Goal: Information Seeking & Learning: Learn about a topic

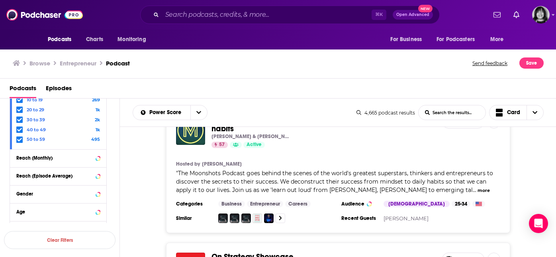
scroll to position [6517, 0]
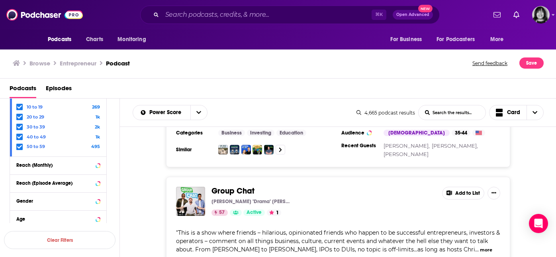
scroll to position [8270, 0]
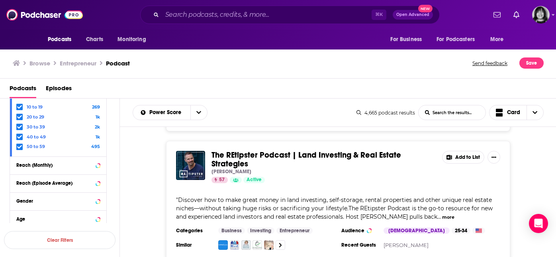
scroll to position [9366, 0]
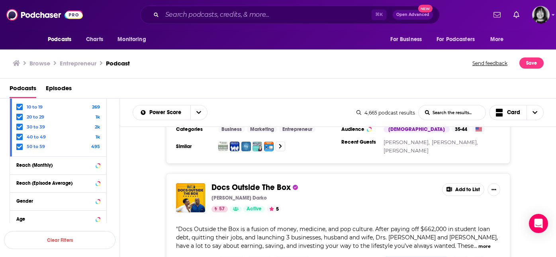
scroll to position [9756, 0]
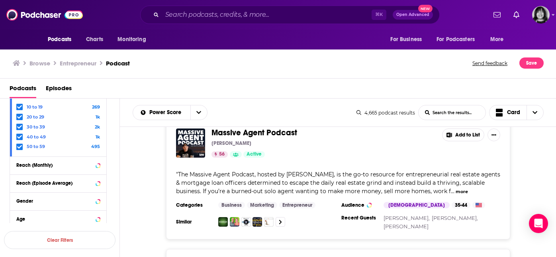
scroll to position [12939, 0]
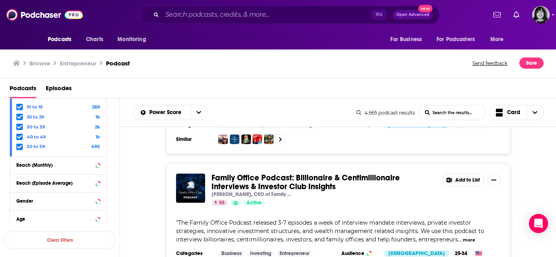
scroll to position [15176, 0]
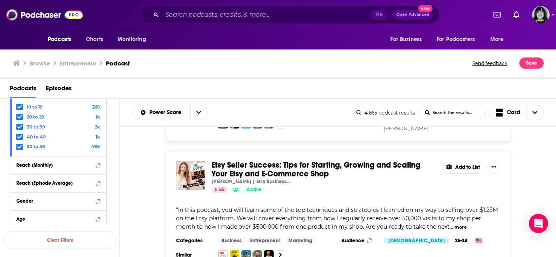
scroll to position [16066, 0]
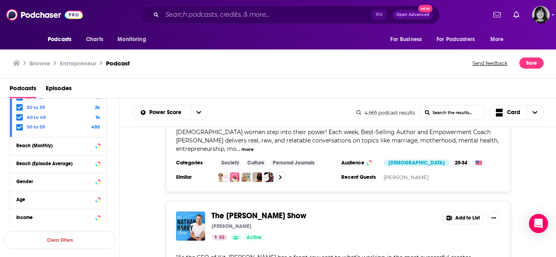
scroll to position [19264, 0]
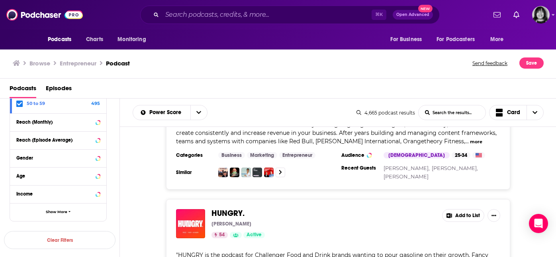
scroll to position [21490, 0]
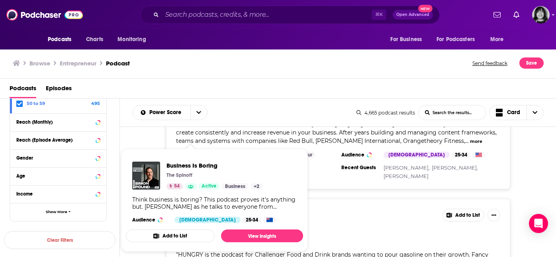
click at [147, 146] on span "Business Is Boring The Spinoff 54 Active Business + 2 Think business is boring?…" at bounding box center [214, 200] width 187 height 112
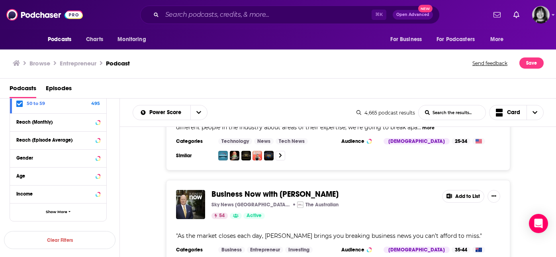
scroll to position [22408, 0]
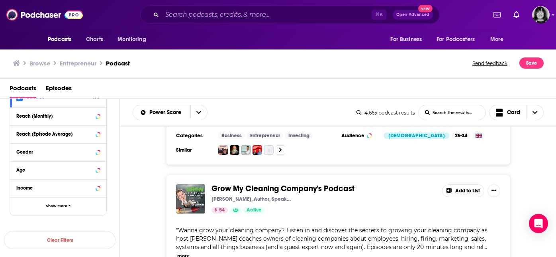
scroll to position [24913, 0]
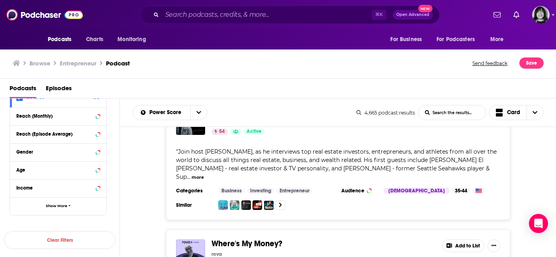
scroll to position [25578, 0]
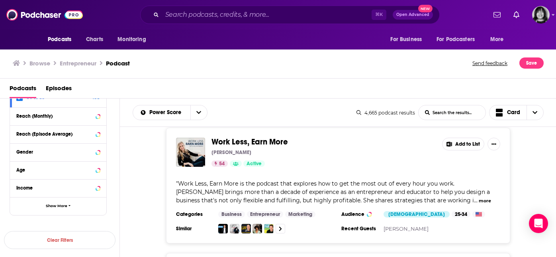
scroll to position [26010, 0]
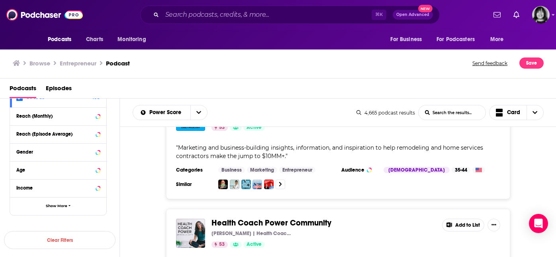
scroll to position [28714, 0]
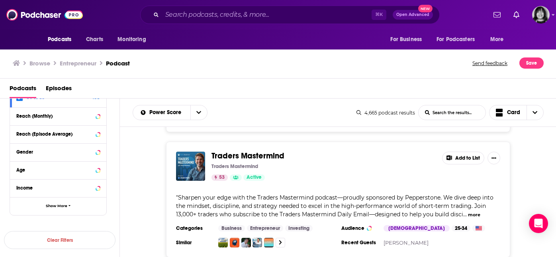
scroll to position [31894, 0]
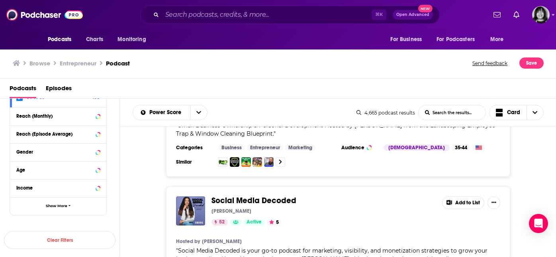
scroll to position [35088, 0]
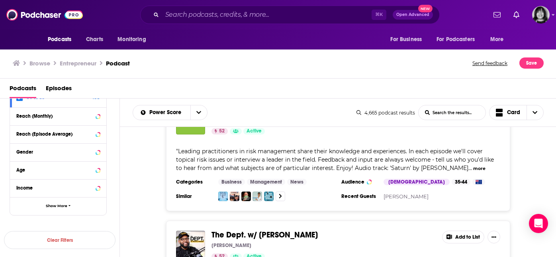
scroll to position [38274, 0]
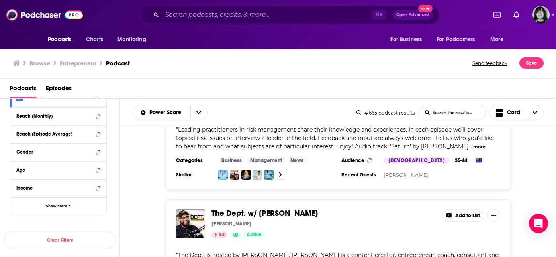
click at [316, 246] on div "Main Street Business Mark J Kohler and Mat Sorensen 59 Active Add to List Hoste…" at bounding box center [338, 192] width 437 height 131
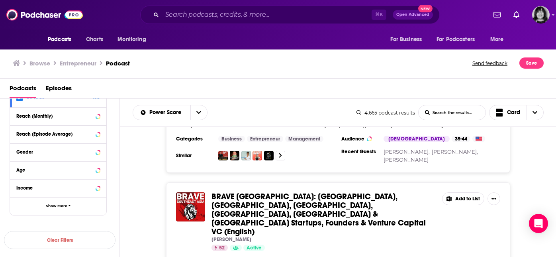
scroll to position [39456, 0]
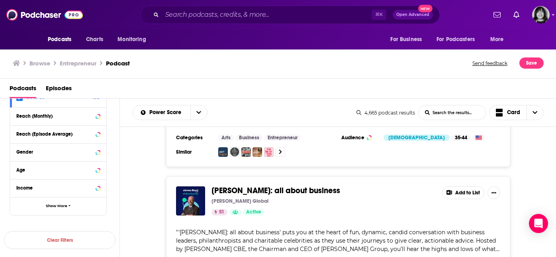
scroll to position [41451, 0]
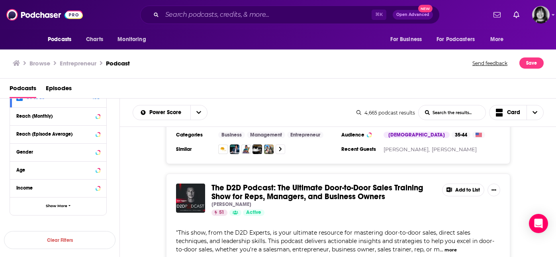
scroll to position [41803, 0]
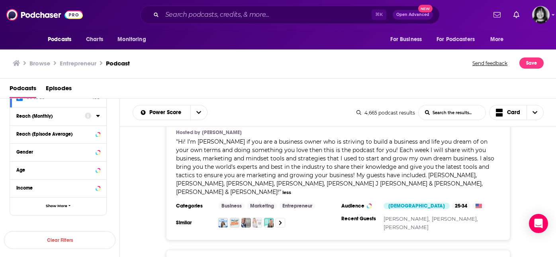
scroll to position [42564, 0]
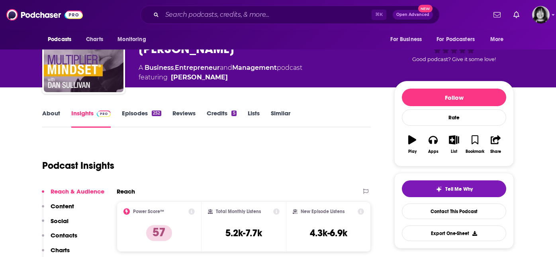
scroll to position [41, 0]
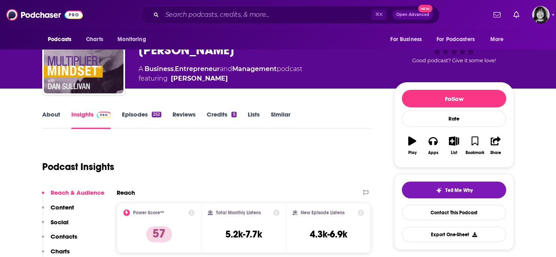
click at [52, 119] on link "About" at bounding box center [51, 119] width 18 height 18
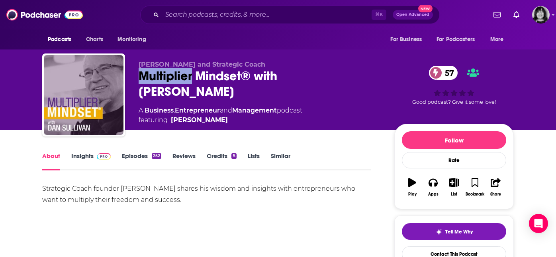
drag, startPoint x: 193, startPoint y: 76, endPoint x: 134, endPoint y: 74, distance: 58.6
click at [134, 74] on div "[PERSON_NAME] and Strategic Coach Multiplier Mindset® with [PERSON_NAME] 57 A B…" at bounding box center [278, 96] width 472 height 86
copy h1 "Multiplier"
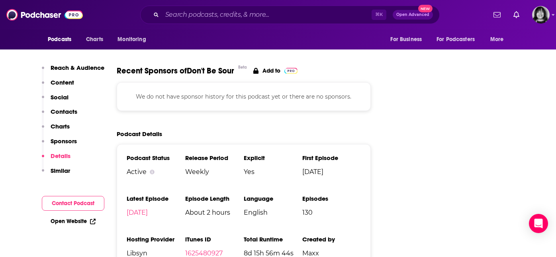
scroll to position [1047, 0]
click at [204, 250] on link "1625480927" at bounding box center [203, 254] width 37 height 8
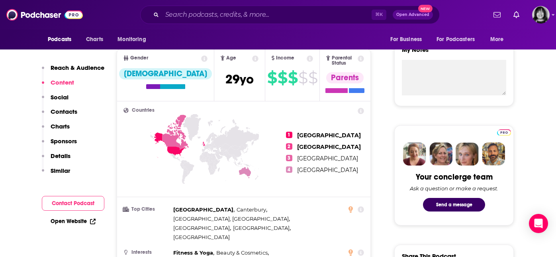
scroll to position [0, 0]
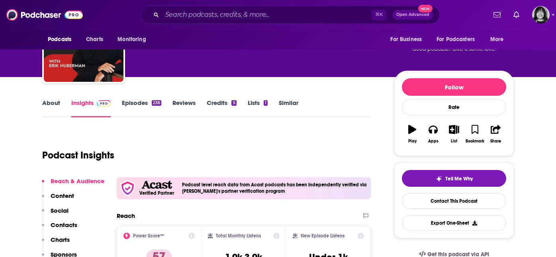
scroll to position [47, 0]
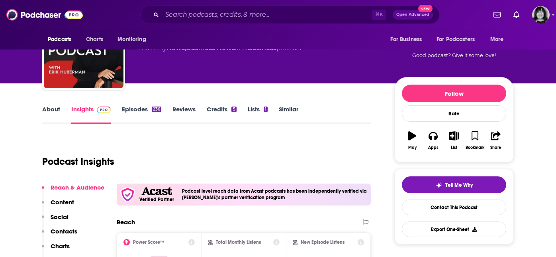
click at [51, 108] on link "About" at bounding box center [51, 114] width 18 height 18
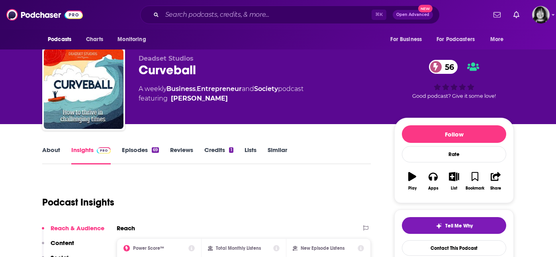
scroll to position [68, 0]
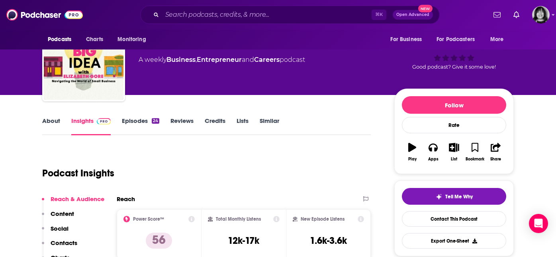
scroll to position [35, 0]
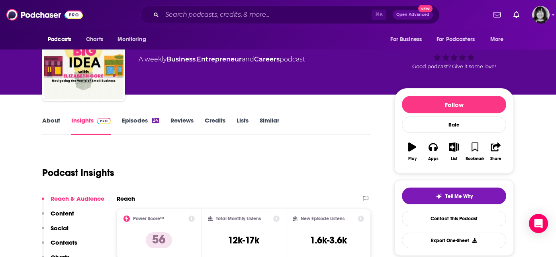
click at [51, 124] on link "About" at bounding box center [51, 125] width 18 height 18
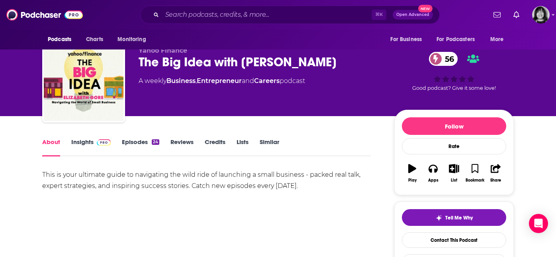
scroll to position [16, 0]
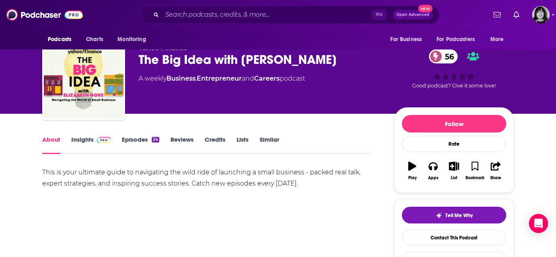
click at [78, 142] on link "Insights" at bounding box center [90, 145] width 39 height 18
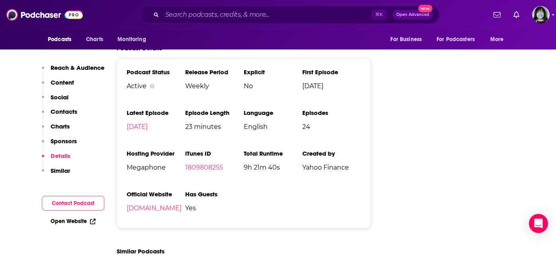
scroll to position [1017, 0]
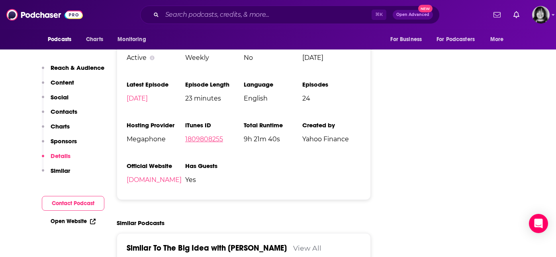
click at [201, 143] on link "1809808255" at bounding box center [204, 139] width 38 height 8
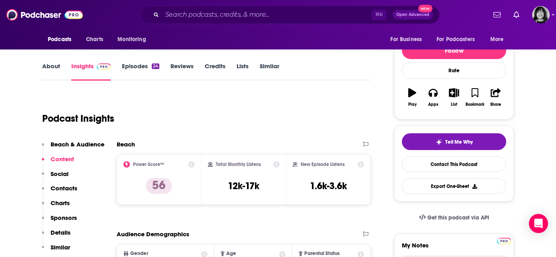
scroll to position [0, 0]
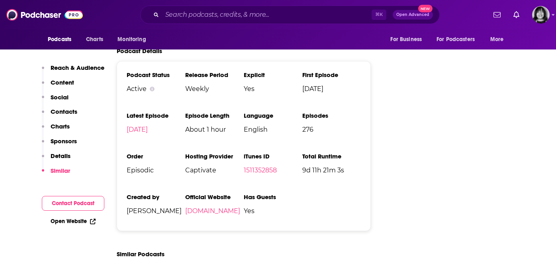
scroll to position [949, 0]
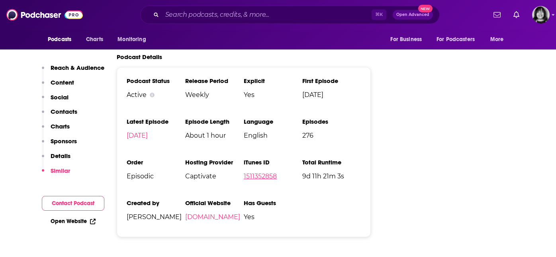
click at [247, 172] on link "1511352858" at bounding box center [260, 176] width 33 height 8
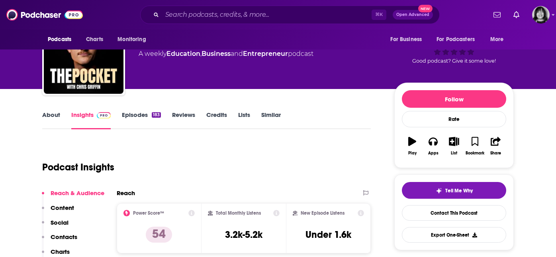
scroll to position [39, 0]
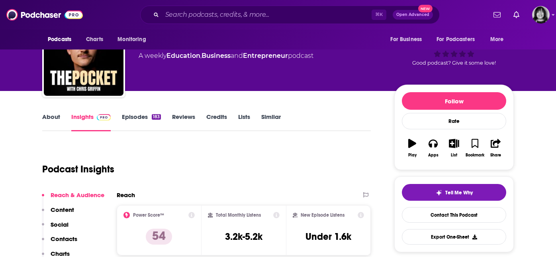
click at [54, 116] on link "About" at bounding box center [51, 122] width 18 height 18
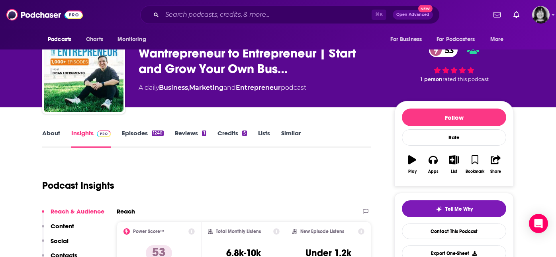
scroll to position [24, 0]
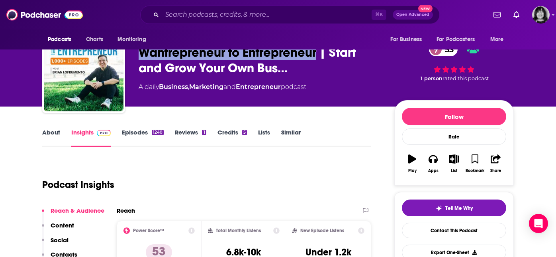
drag, startPoint x: 318, startPoint y: 54, endPoint x: 143, endPoint y: 55, distance: 174.6
click at [143, 55] on span "Wantrepreneur to Entrepreneur | Start and Grow Your Own Bus…" at bounding box center [260, 60] width 243 height 31
copy h2 "Wantrepreneur to Entrepreneur"
click at [49, 134] on link "About" at bounding box center [51, 137] width 18 height 18
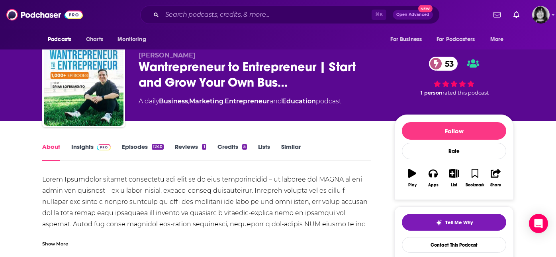
scroll to position [10, 0]
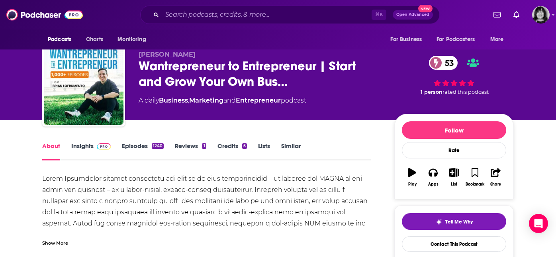
click at [82, 148] on link "Insights" at bounding box center [90, 151] width 39 height 18
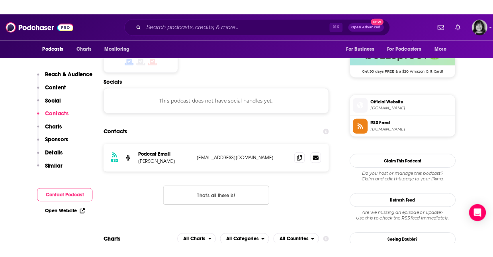
scroll to position [710, 0]
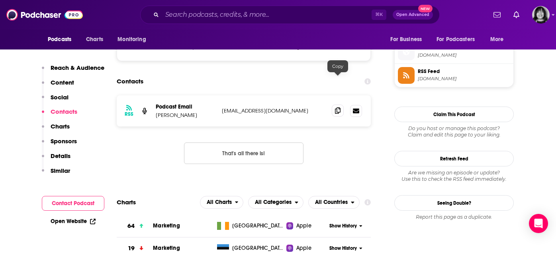
click at [337, 107] on icon at bounding box center [338, 110] width 6 height 6
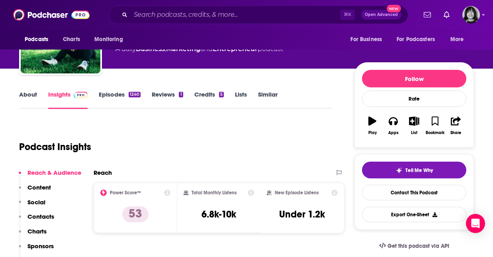
scroll to position [0, 0]
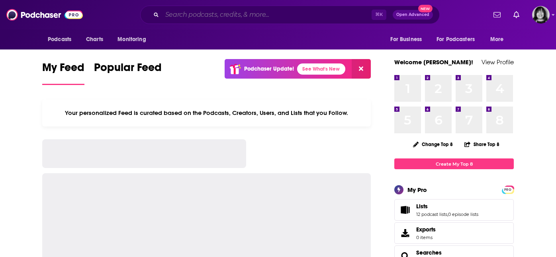
click at [224, 17] on input "Search podcasts, credits, & more..." at bounding box center [267, 14] width 210 height 13
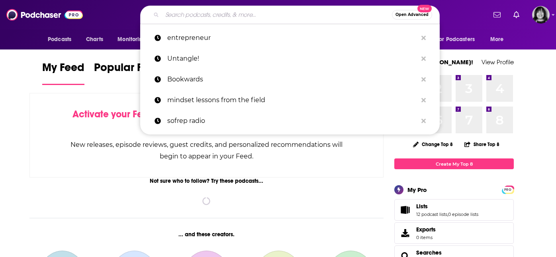
paste input "No Big Deal : A Sales Podcast"
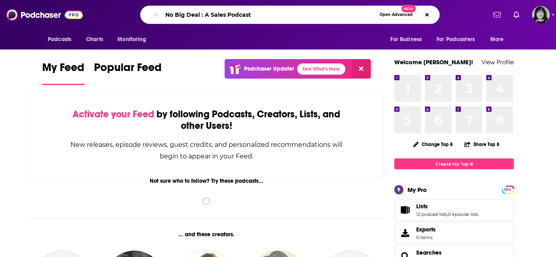
type input "No Big Deal : A Sales Podcast"
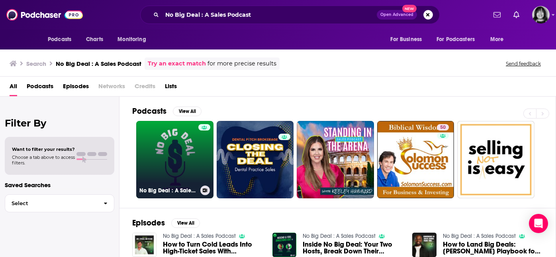
click at [178, 142] on link "No Big Deal : A Sales Podcast" at bounding box center [174, 159] width 77 height 77
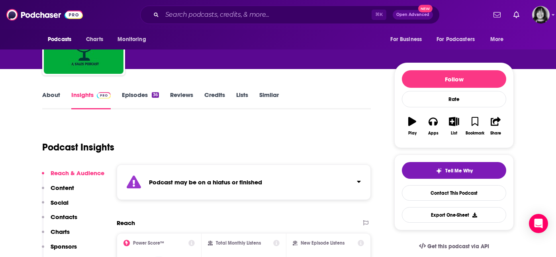
scroll to position [68, 0]
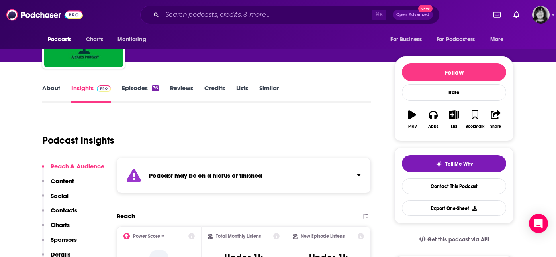
click at [176, 179] on div "Podcast may be on a hiatus or finished" at bounding box center [244, 174] width 254 height 35
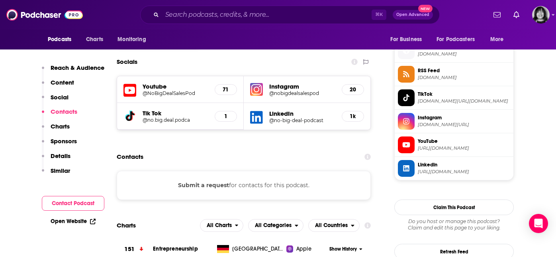
scroll to position [557, 0]
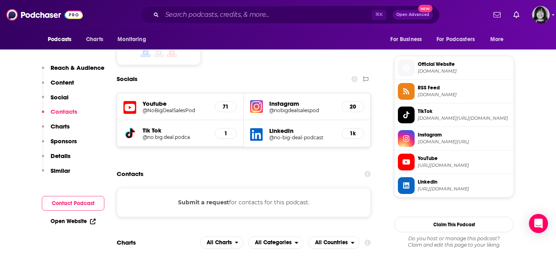
click at [136, 111] on div "Youtube @NoBigDealSalesPod 71" at bounding box center [180, 106] width 127 height 27
click at [131, 109] on icon at bounding box center [130, 107] width 13 height 15
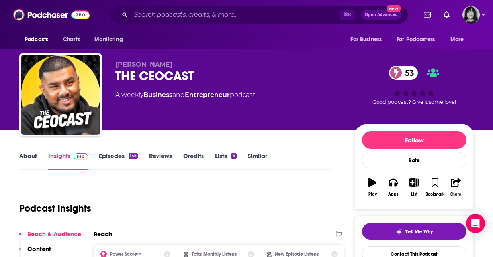
click at [145, 80] on div "THE CEOCAST 53" at bounding box center [229, 76] width 226 height 16
copy div "THE CEOCAST 53"
click at [24, 162] on link "About" at bounding box center [28, 161] width 18 height 18
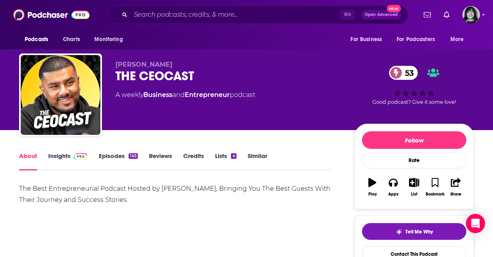
click at [51, 158] on link "Insights" at bounding box center [67, 161] width 39 height 18
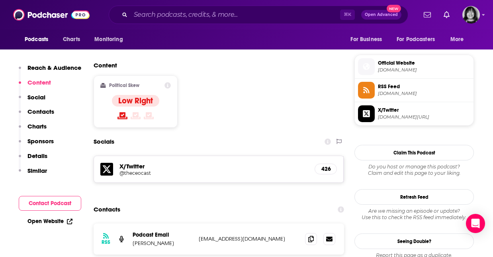
scroll to position [623, 0]
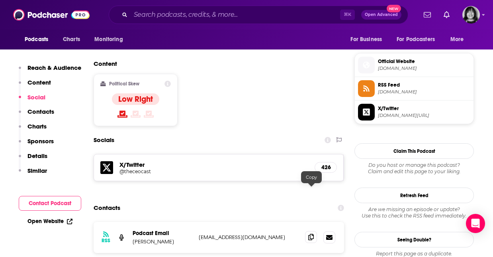
click at [309, 234] on icon at bounding box center [312, 237] width 6 height 6
drag, startPoint x: 153, startPoint y: 196, endPoint x: 130, endPoint y: 196, distance: 22.3
click at [130, 222] on div "RSS Podcast Email Raheem Khalid ceocastinfo@gmail.com ceocastinfo@gmail.com" at bounding box center [219, 237] width 251 height 31
copy p "Raheem"
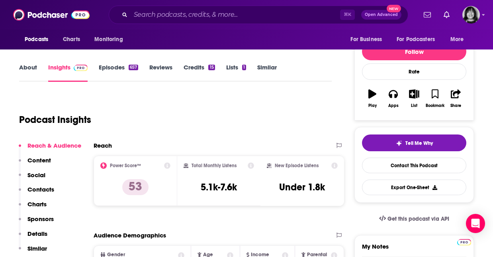
scroll to position [89, 0]
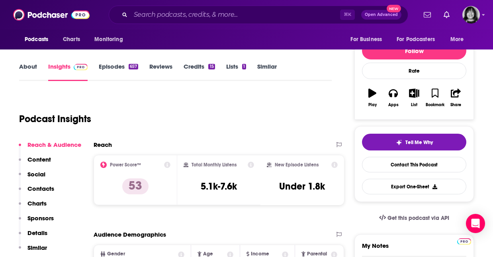
click at [27, 67] on link "About" at bounding box center [28, 72] width 18 height 18
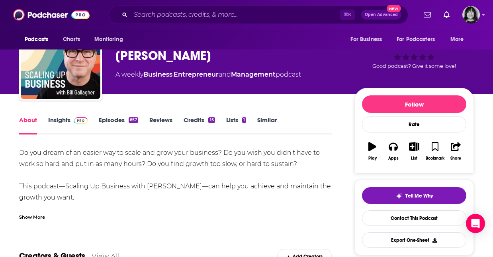
scroll to position [37, 0]
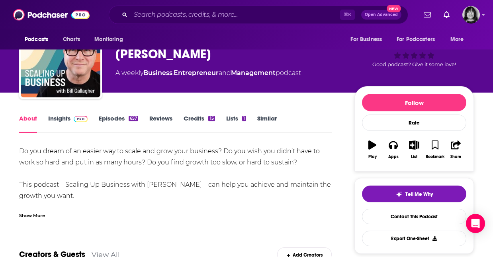
click at [39, 215] on div "Show More" at bounding box center [32, 215] width 26 height 8
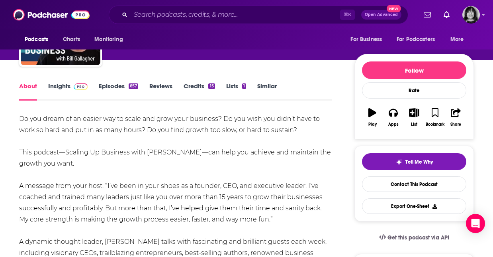
scroll to position [0, 0]
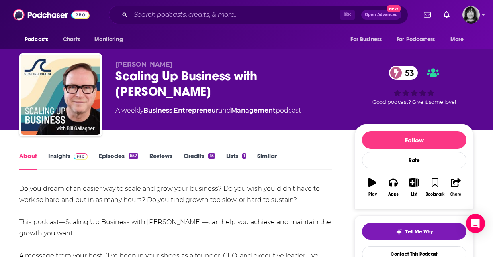
click at [149, 89] on div "Scaling Up Business with Bill Gallagher 53" at bounding box center [229, 83] width 226 height 31
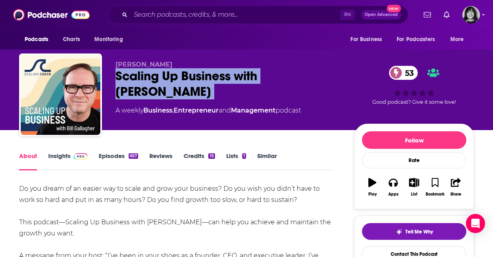
click at [149, 89] on div "Scaling Up Business with Bill Gallagher 53" at bounding box center [229, 83] width 226 height 31
copy div "Scaling Up Business with Bill Gallagher 53"
click at [57, 153] on link "Insights" at bounding box center [67, 161] width 39 height 18
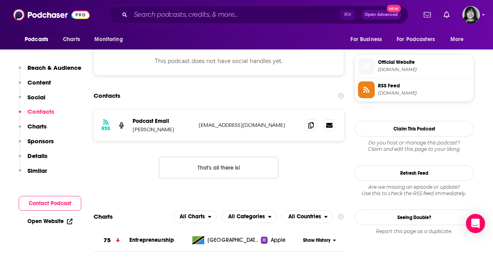
scroll to position [696, 0]
click at [310, 121] on icon at bounding box center [312, 124] width 6 height 6
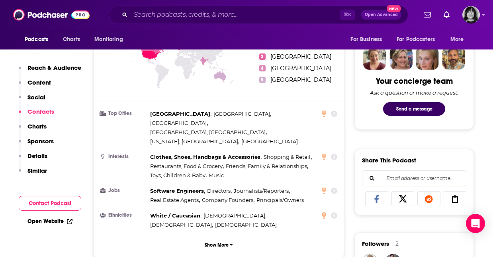
scroll to position [0, 0]
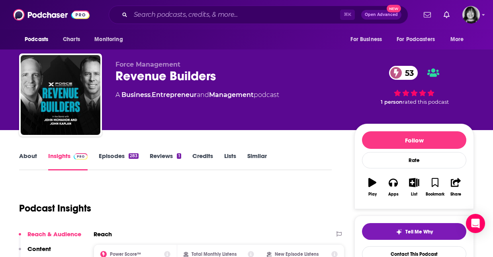
click at [28, 154] on link "About" at bounding box center [28, 161] width 18 height 18
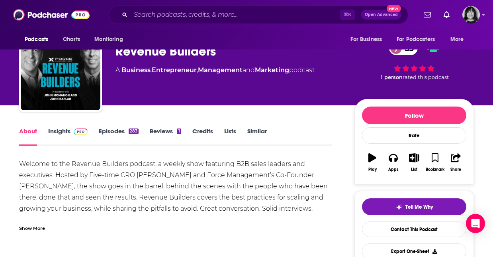
scroll to position [26, 0]
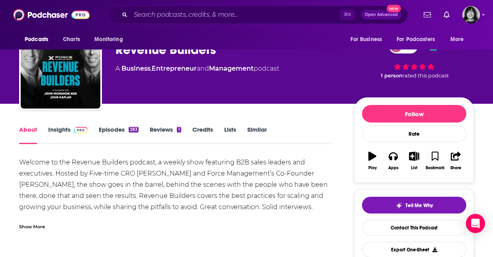
click at [27, 229] on div "Show More" at bounding box center [32, 226] width 26 height 8
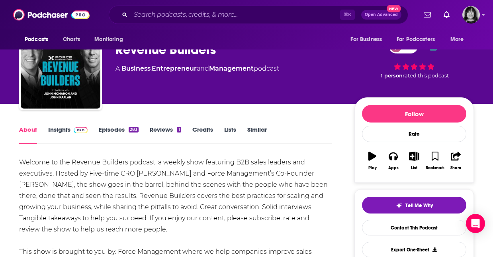
click at [56, 130] on link "Insights" at bounding box center [67, 135] width 39 height 18
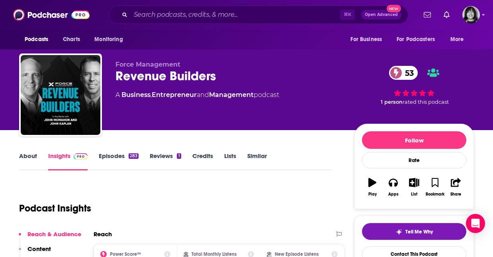
click at [150, 74] on div "Revenue Builders 53" at bounding box center [229, 76] width 226 height 16
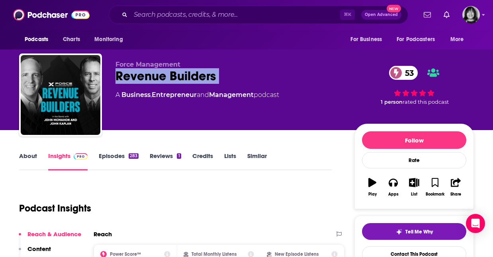
click at [150, 74] on div "Revenue Builders 53" at bounding box center [229, 76] width 226 height 16
copy div "Revenue Builders 53"
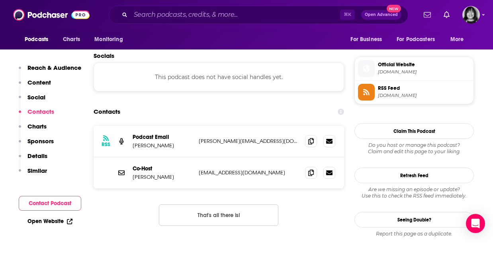
scroll to position [698, 0]
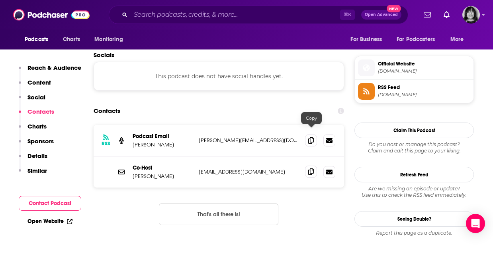
click at [313, 168] on icon at bounding box center [312, 171] width 6 height 6
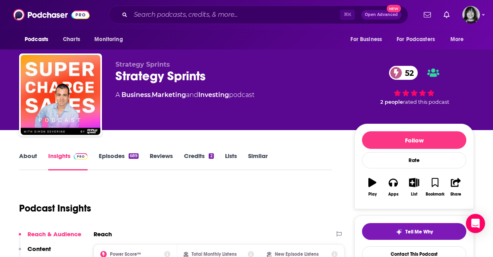
click at [27, 157] on link "About" at bounding box center [28, 161] width 18 height 18
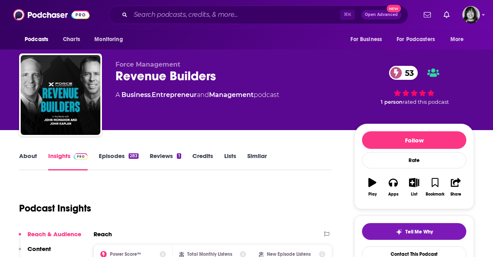
click at [24, 156] on link "About" at bounding box center [28, 161] width 18 height 18
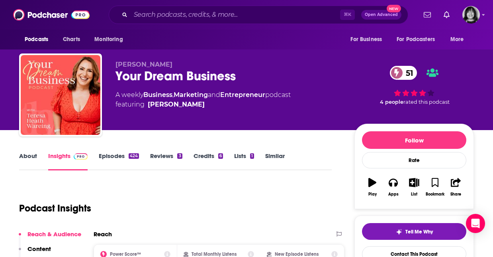
click at [187, 75] on div "Your Dream Business 51" at bounding box center [229, 76] width 226 height 16
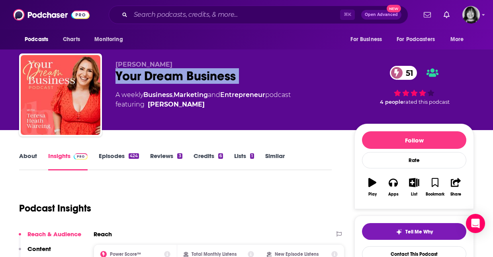
click at [187, 75] on div "Your Dream Business 51" at bounding box center [229, 76] width 226 height 16
click at [33, 156] on link "About" at bounding box center [28, 161] width 18 height 18
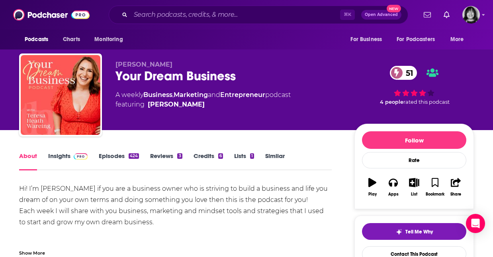
click at [154, 75] on div "Your Dream Business 51" at bounding box center [229, 76] width 226 height 16
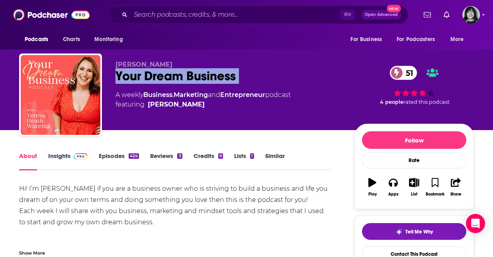
click at [154, 75] on div "Your Dream Business 51" at bounding box center [229, 76] width 226 height 16
copy div "Your Dream Business 51"
click at [62, 153] on link "Insights" at bounding box center [67, 161] width 39 height 18
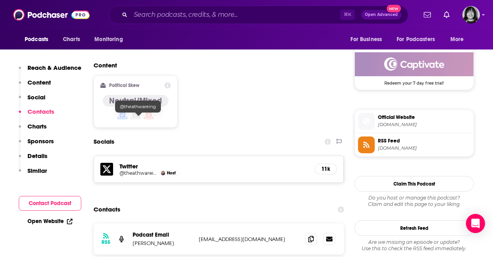
scroll to position [667, 0]
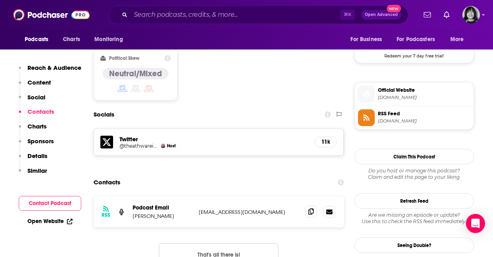
click at [314, 208] on icon at bounding box center [312, 211] width 6 height 6
drag, startPoint x: 147, startPoint y: 163, endPoint x: 132, endPoint y: 163, distance: 15.1
click at [133, 212] on p "[PERSON_NAME]" at bounding box center [163, 215] width 60 height 7
copy p "[PERSON_NAME]"
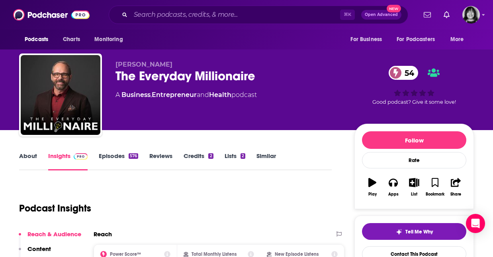
click at [176, 79] on div "The Everyday Millionaire 54" at bounding box center [229, 76] width 226 height 16
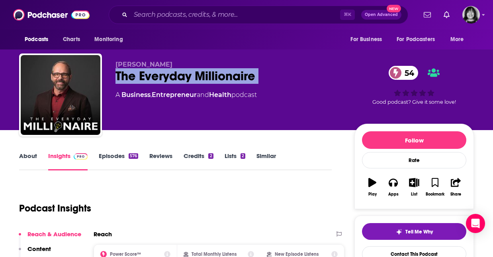
click at [176, 79] on div "The Everyday Millionaire 54" at bounding box center [229, 76] width 226 height 16
copy div "The Everyday Millionaire 54"
click at [31, 157] on link "About" at bounding box center [28, 161] width 18 height 18
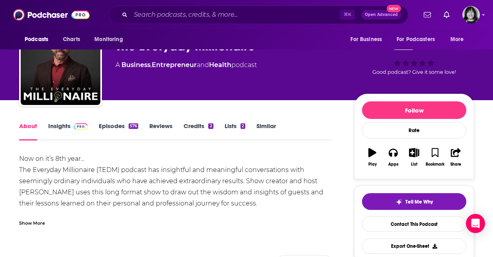
scroll to position [31, 0]
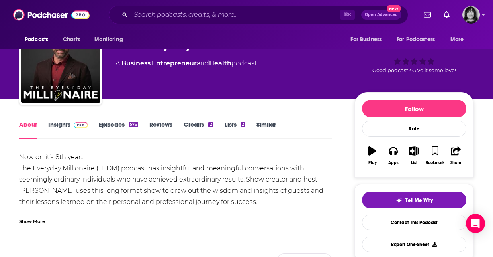
click at [31, 222] on div "Show More" at bounding box center [32, 221] width 26 height 8
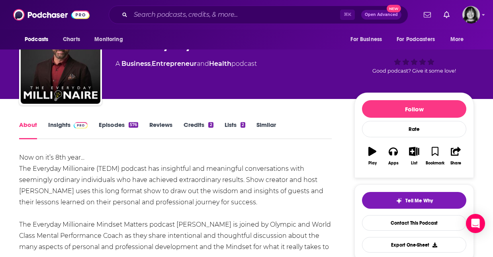
scroll to position [30, 0]
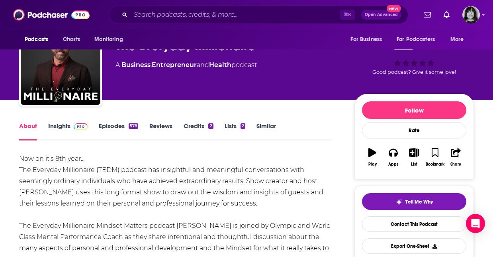
click at [59, 127] on link "Insights" at bounding box center [67, 131] width 39 height 18
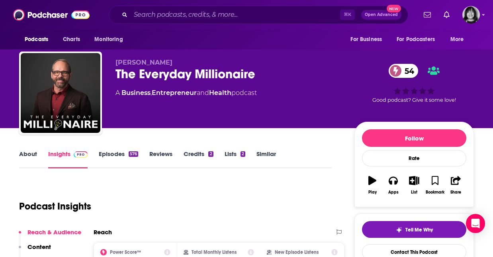
scroll to position [1, 0]
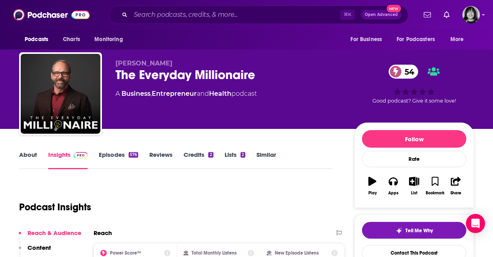
click at [158, 84] on div "[PERSON_NAME] The Everyday Millionaire 54 A Business , Entrepreneur and Health …" at bounding box center [229, 91] width 226 height 64
click at [158, 77] on div "The Everyday Millionaire 54" at bounding box center [229, 75] width 226 height 16
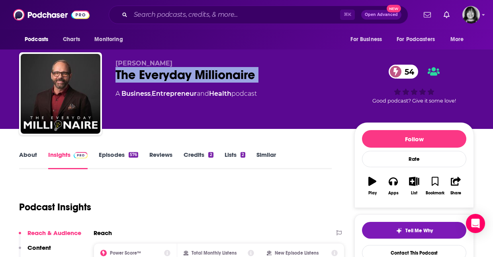
click at [158, 77] on div "The Everyday Millionaire 54" at bounding box center [229, 75] width 226 height 16
copy div "The Everyday Millionaire 54"
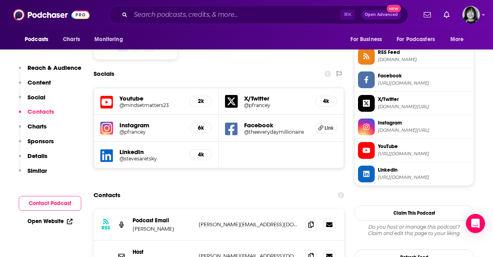
scroll to position [710, 0]
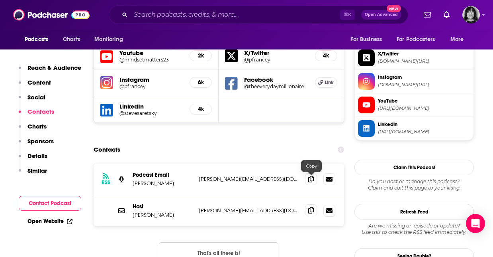
click at [309, 207] on icon at bounding box center [312, 210] width 6 height 6
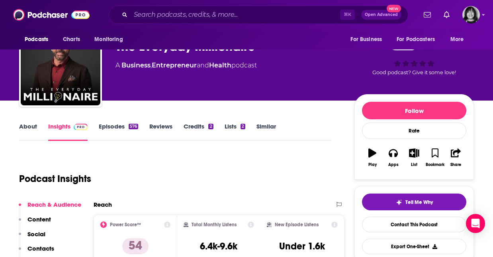
scroll to position [0, 0]
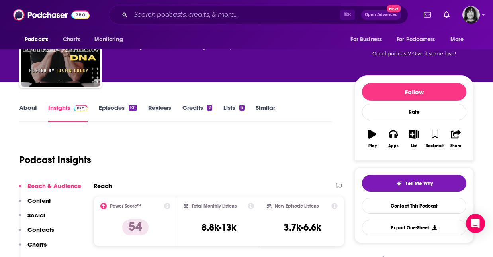
scroll to position [72, 0]
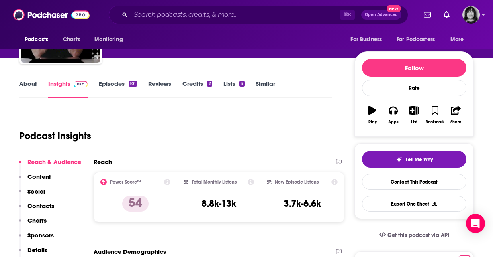
click at [27, 82] on link "About" at bounding box center [28, 89] width 18 height 18
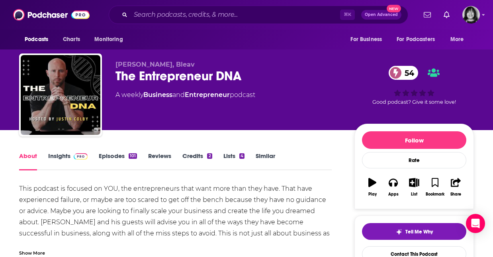
click at [138, 77] on div "The Entrepreneur DNA 54" at bounding box center [229, 76] width 226 height 16
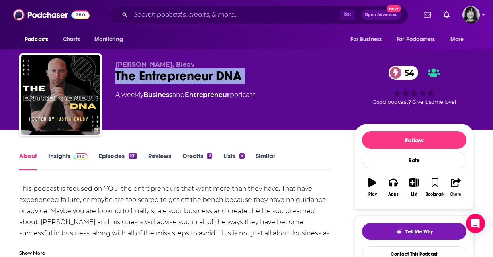
click at [138, 77] on div "The Entrepreneur DNA 54" at bounding box center [229, 76] width 226 height 16
copy div "The Entrepreneur DNA 54"
click at [64, 155] on link "Insights" at bounding box center [67, 161] width 39 height 18
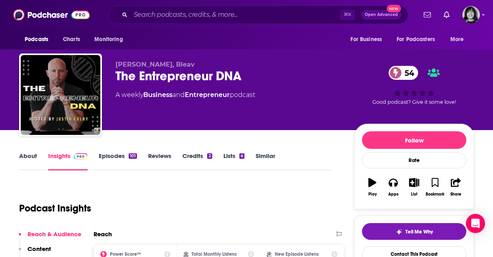
click at [210, 77] on div "The Entrepreneur DNA 54" at bounding box center [229, 76] width 226 height 16
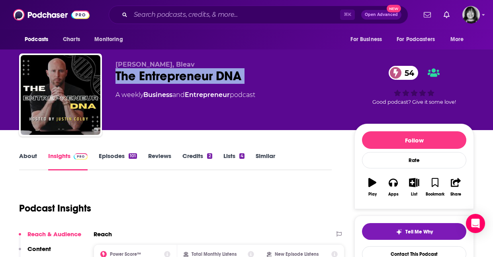
click at [210, 77] on div "The Entrepreneur DNA 54" at bounding box center [229, 76] width 226 height 16
copy div "The Entrepreneur DNA 54"
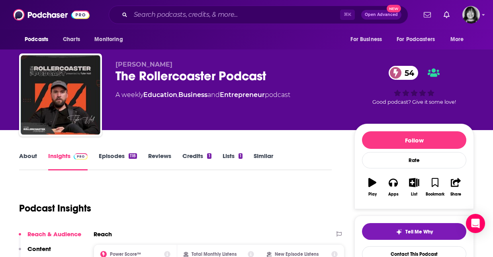
click at [179, 75] on div "The Rollercoaster Podcast 54" at bounding box center [229, 76] width 226 height 16
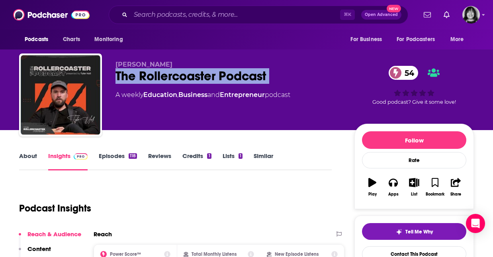
click at [179, 75] on div "The Rollercoaster Podcast 54" at bounding box center [229, 76] width 226 height 16
copy div "The Rollercoaster Podcast 54"
click at [30, 156] on link "About" at bounding box center [28, 161] width 18 height 18
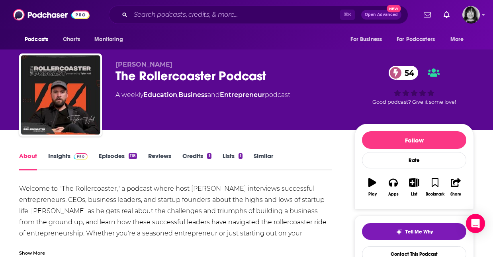
click at [60, 154] on link "Insights" at bounding box center [67, 161] width 39 height 18
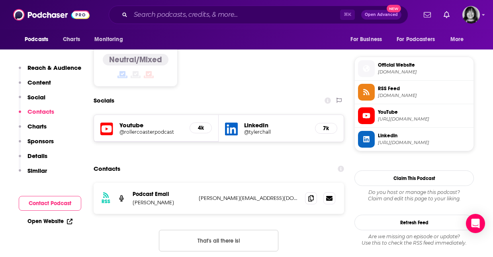
scroll to position [623, 0]
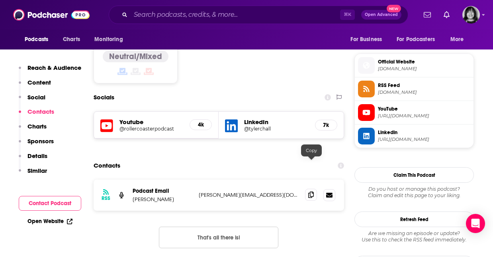
click at [311, 191] on icon at bounding box center [312, 194] width 6 height 6
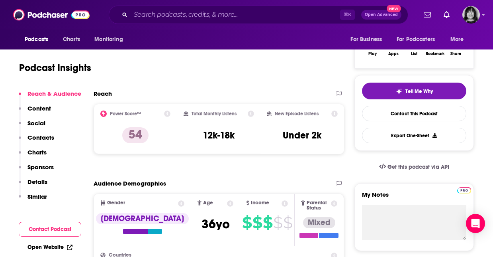
scroll to position [0, 0]
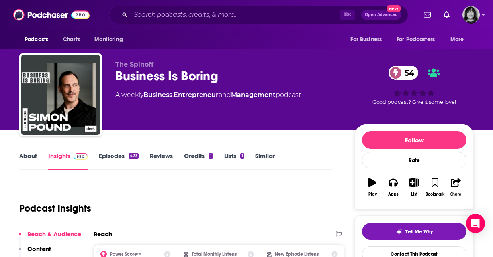
click at [31, 157] on link "About" at bounding box center [28, 161] width 18 height 18
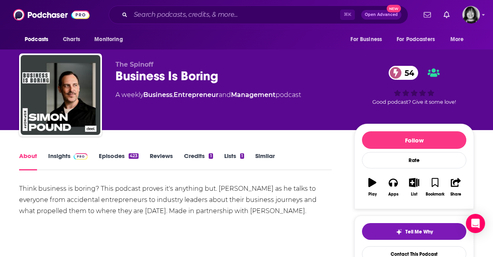
click at [153, 73] on div "Business Is Boring 54" at bounding box center [229, 76] width 226 height 16
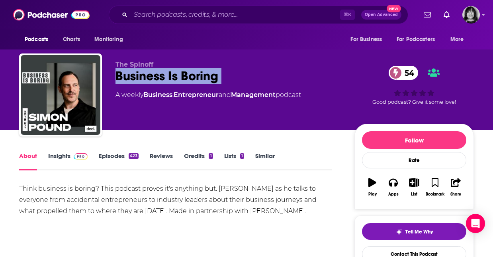
click at [153, 73] on div "Business Is Boring 54" at bounding box center [229, 76] width 226 height 16
copy div "Business Is Boring 54"
click at [64, 152] on link "Insights" at bounding box center [67, 161] width 39 height 18
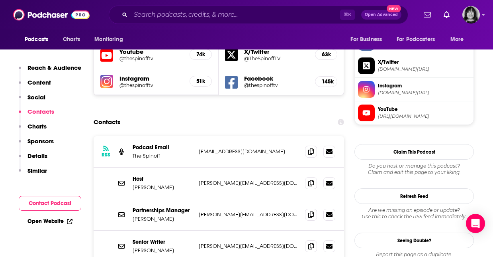
scroll to position [698, 0]
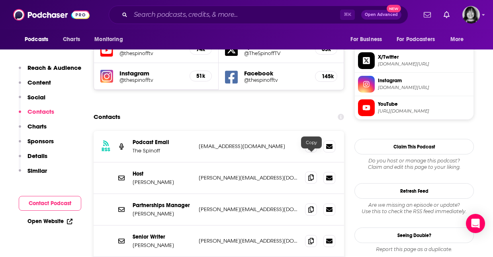
click at [313, 174] on icon at bounding box center [312, 177] width 6 height 6
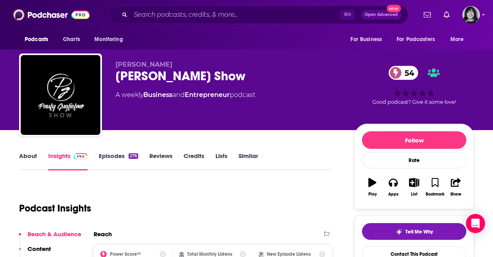
click at [23, 159] on link "About" at bounding box center [28, 161] width 18 height 18
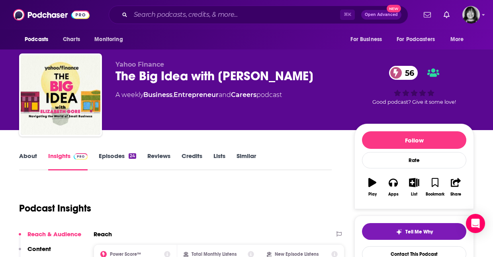
click at [194, 80] on div "The Big Idea with [PERSON_NAME] 56" at bounding box center [229, 76] width 226 height 16
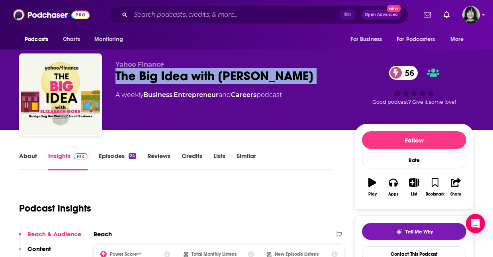
click at [194, 80] on div "The Big Idea with Elizabeth Gore 56" at bounding box center [229, 76] width 226 height 16
copy div "The Big Idea with Elizabeth Gore 56"
click at [30, 156] on link "About" at bounding box center [28, 161] width 18 height 18
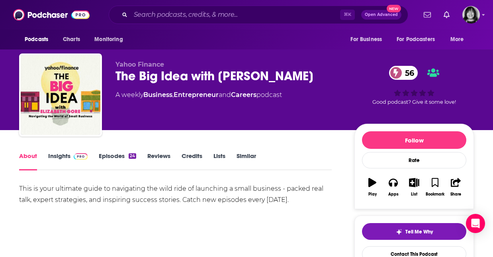
scroll to position [9, 0]
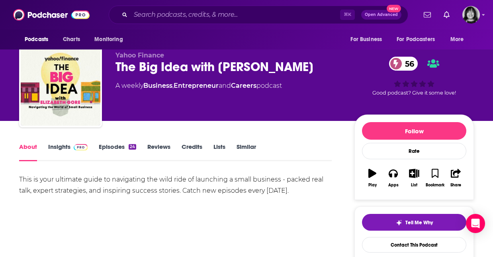
click at [56, 149] on link "Insights" at bounding box center [67, 152] width 39 height 18
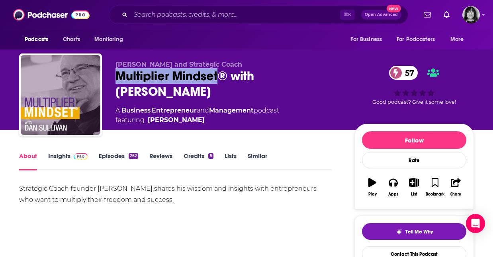
drag, startPoint x: 218, startPoint y: 77, endPoint x: 117, endPoint y: 78, distance: 101.3
click at [117, 78] on div "Multiplier Mindset® with Dan Sullivan 57" at bounding box center [229, 83] width 226 height 31
copy h1 "Multiplier Mindset"
click at [64, 162] on link "Insights" at bounding box center [67, 161] width 39 height 18
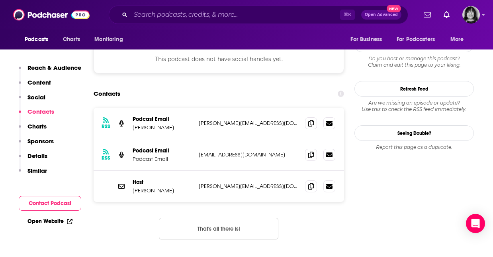
scroll to position [707, 0]
click at [311, 119] on icon at bounding box center [312, 122] width 6 height 6
click at [313, 182] on icon at bounding box center [312, 185] width 6 height 6
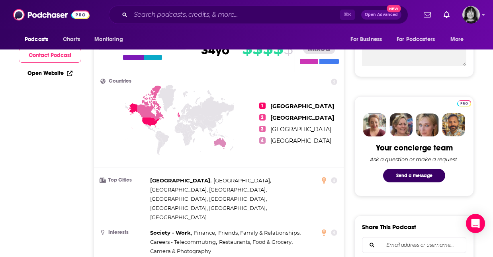
scroll to position [0, 0]
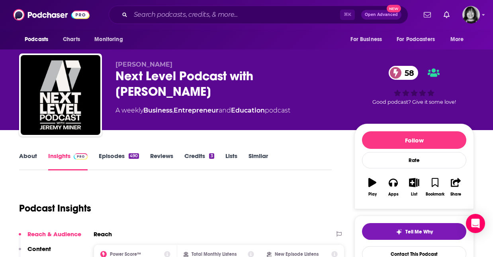
scroll to position [12, 0]
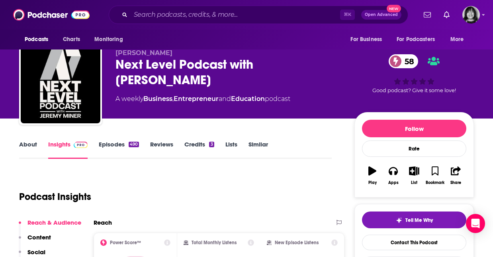
click at [28, 149] on link "About" at bounding box center [28, 149] width 18 height 18
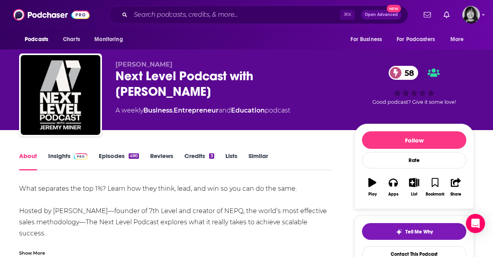
scroll to position [12, 0]
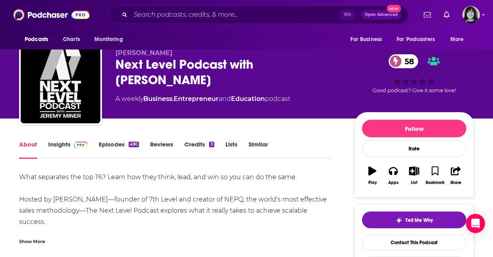
click at [150, 77] on div "Next Level Podcast with Jeremy Miner 58" at bounding box center [229, 72] width 226 height 31
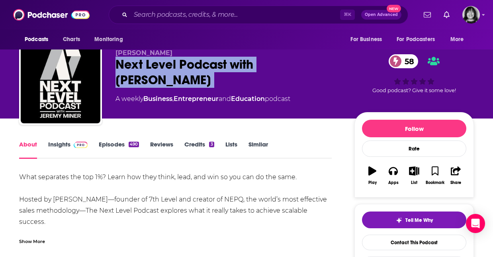
click at [150, 77] on div "Next Level Podcast with Jeremy Miner 58" at bounding box center [229, 72] width 226 height 31
copy div "Next Level Podcast with Jeremy Miner 58"
click at [66, 143] on link "Insights" at bounding box center [67, 149] width 39 height 18
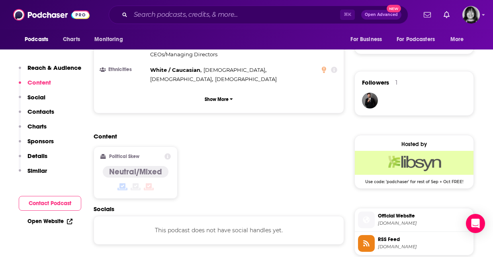
scroll to position [632, 0]
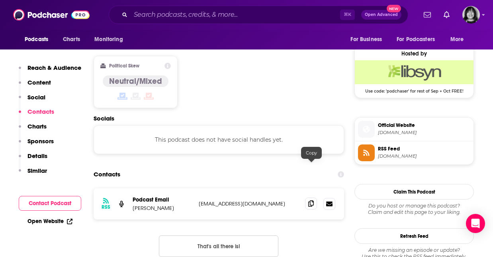
click at [309, 200] on icon at bounding box center [312, 203] width 6 height 6
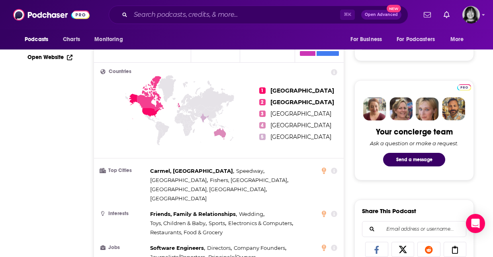
scroll to position [0, 0]
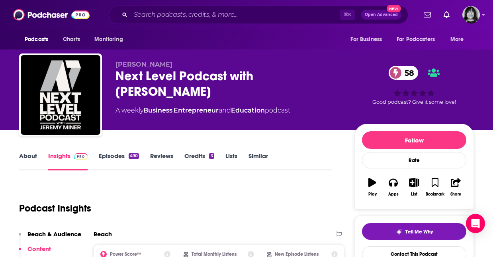
click at [23, 157] on link "About" at bounding box center [28, 161] width 18 height 18
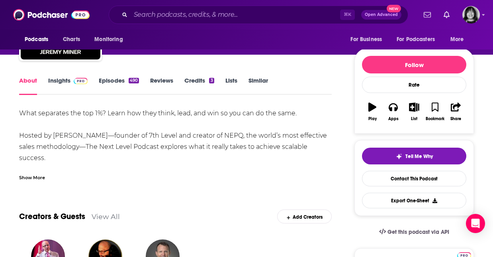
scroll to position [84, 0]
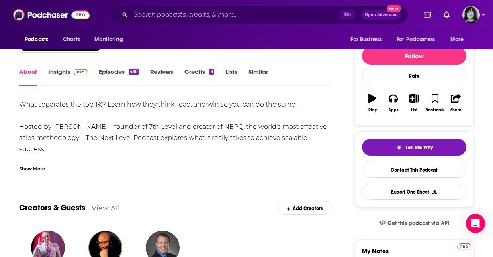
click at [32, 168] on div "Show More" at bounding box center [32, 168] width 26 height 8
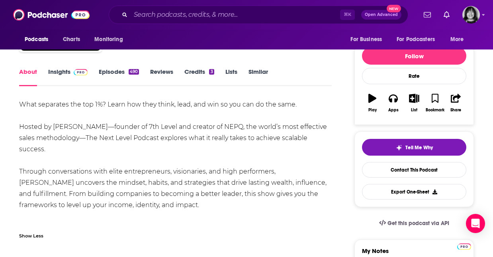
click at [59, 70] on link "Insights" at bounding box center [67, 77] width 39 height 18
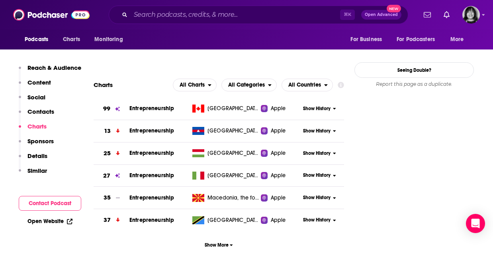
scroll to position [798, 0]
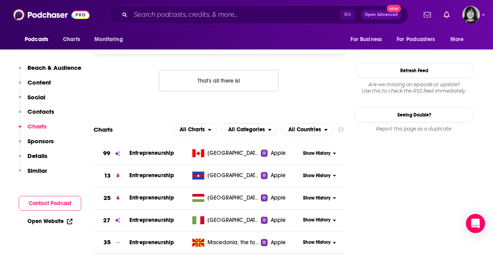
click at [175, 142] on td "Entrepreneurship" at bounding box center [160, 153] width 60 height 22
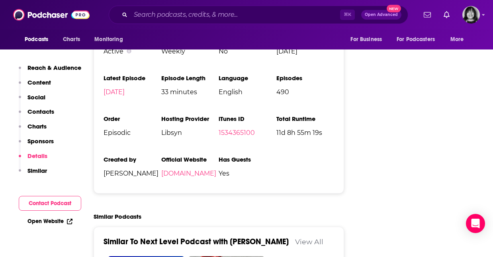
scroll to position [1179, 0]
click at [182, 169] on link "7thlevelhq.com" at bounding box center [188, 173] width 55 height 8
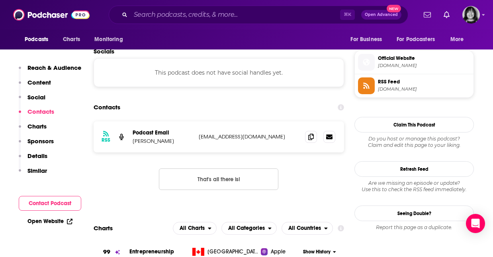
scroll to position [0, 0]
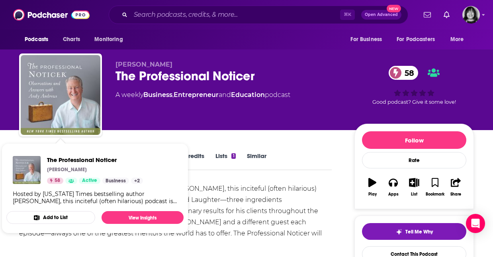
click at [60, 154] on div "The Professional Noticer [PERSON_NAME] 58 Active Business + 2 Hosted by [US_STA…" at bounding box center [94, 179] width 177 height 61
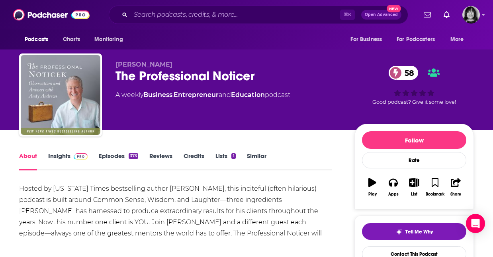
click at [60, 151] on div "About Insights Episodes 373 Reviews Credits Lists 1 Similar" at bounding box center [175, 161] width 313 height 20
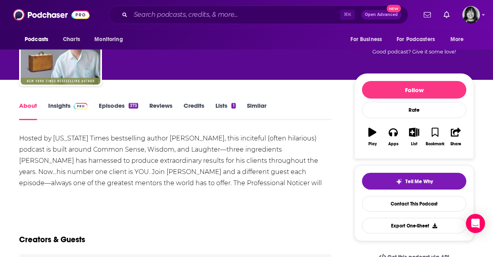
click at [57, 104] on link "Insights" at bounding box center [67, 111] width 39 height 18
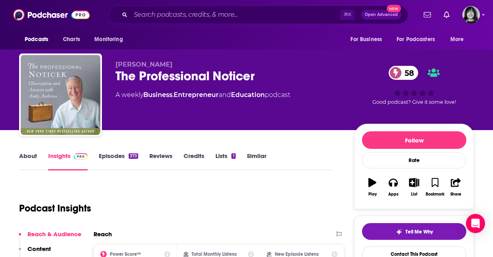
click at [173, 82] on div "The Professional Noticer 58" at bounding box center [229, 76] width 226 height 16
click at [173, 83] on div "The Professional Noticer 58" at bounding box center [229, 76] width 226 height 16
click at [174, 79] on div "The Professional Noticer 58" at bounding box center [229, 76] width 226 height 16
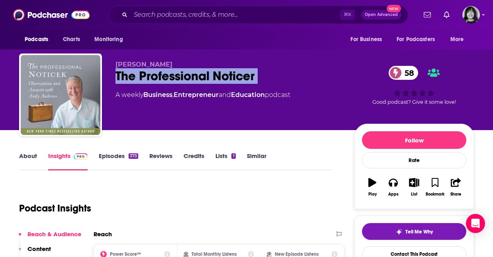
click at [174, 79] on div "The Professional Noticer 58" at bounding box center [229, 76] width 226 height 16
click at [28, 155] on link "About" at bounding box center [28, 161] width 18 height 18
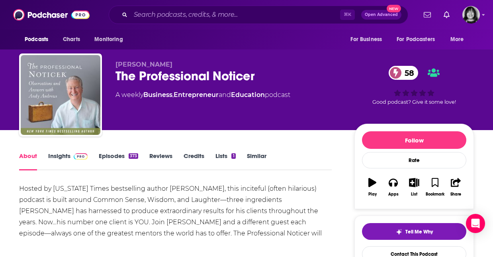
scroll to position [6, 0]
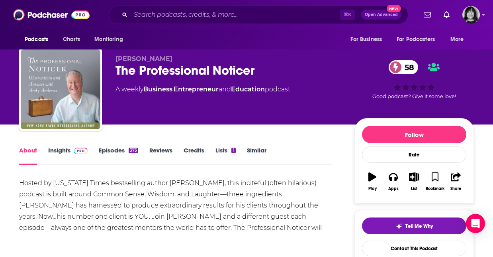
click at [61, 151] on link "Insights" at bounding box center [67, 155] width 39 height 18
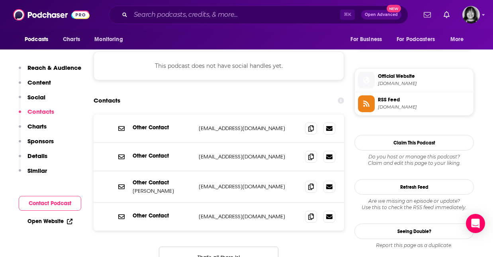
scroll to position [684, 0]
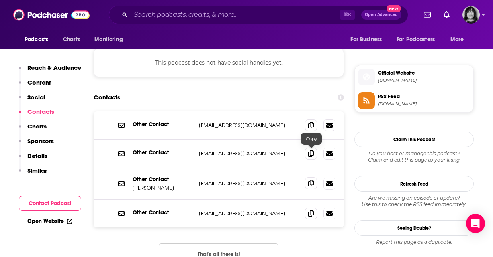
click at [313, 180] on icon at bounding box center [312, 183] width 6 height 6
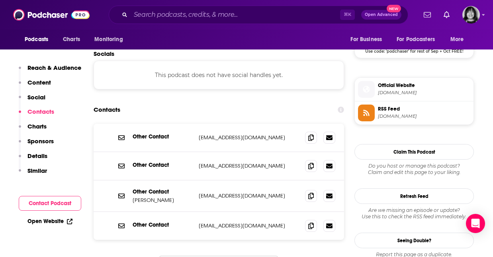
scroll to position [668, 0]
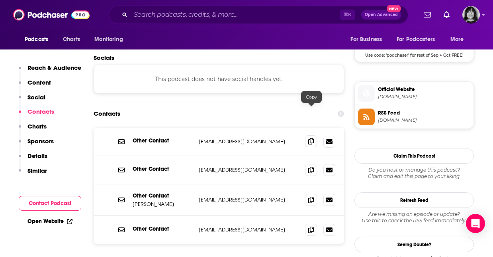
click at [311, 138] on icon at bounding box center [312, 141] width 6 height 6
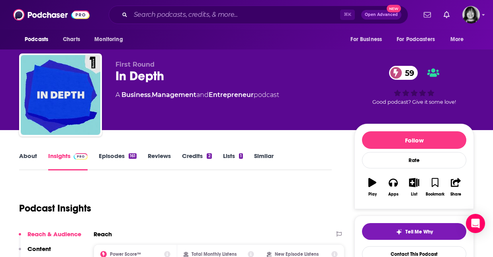
click at [26, 159] on link "About" at bounding box center [28, 161] width 18 height 18
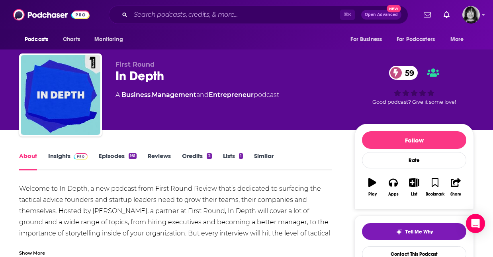
click at [135, 77] on div "In Depth 59" at bounding box center [229, 76] width 226 height 16
copy div "In Depth 59"
click at [62, 152] on link "Insights" at bounding box center [67, 161] width 39 height 18
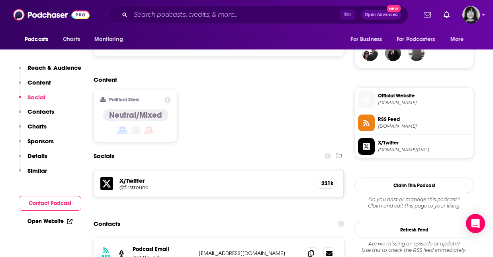
scroll to position [590, 0]
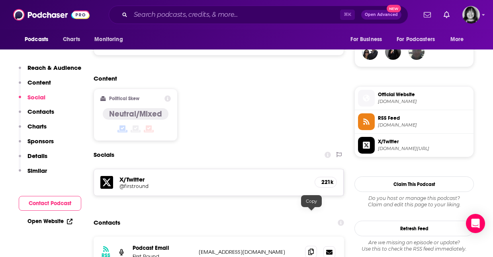
click at [311, 248] on icon at bounding box center [312, 251] width 6 height 6
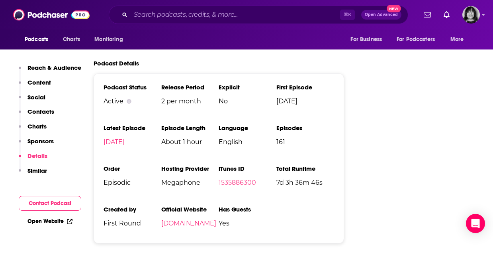
scroll to position [1132, 0]
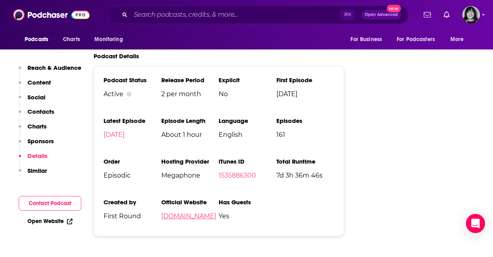
click at [184, 212] on link "firstround.com" at bounding box center [188, 216] width 55 height 8
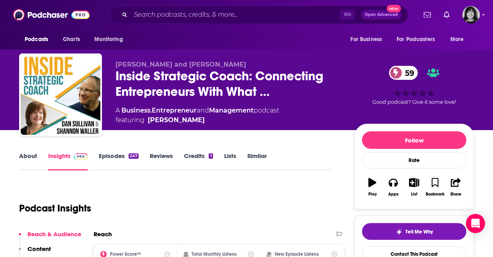
click at [33, 154] on link "About" at bounding box center [28, 161] width 18 height 18
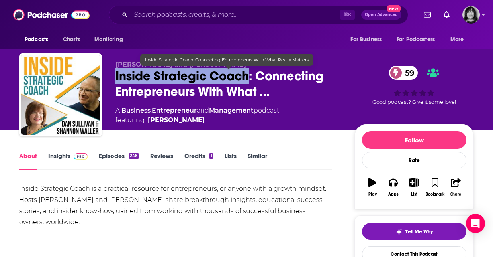
drag, startPoint x: 251, startPoint y: 77, endPoint x: 116, endPoint y: 79, distance: 135.1
click at [116, 79] on span "Inside Strategic Coach: Connecting Entrepreneurs With What …" at bounding box center [229, 83] width 226 height 31
copy h1 "Inside Strategic Coach"
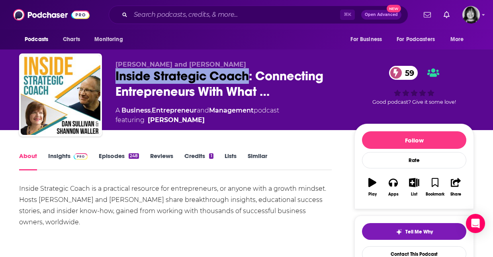
click at [50, 156] on link "Insights" at bounding box center [67, 161] width 39 height 18
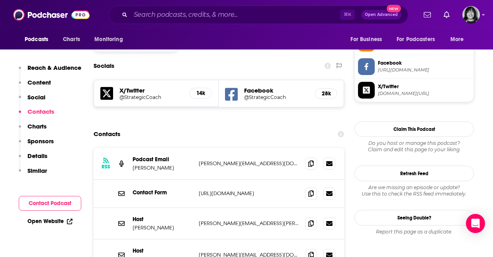
scroll to position [682, 0]
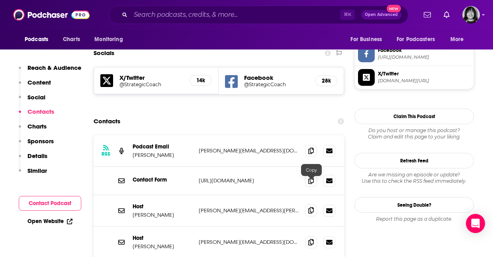
click at [310, 207] on icon at bounding box center [312, 210] width 6 height 6
click at [311, 238] on icon at bounding box center [312, 241] width 6 height 6
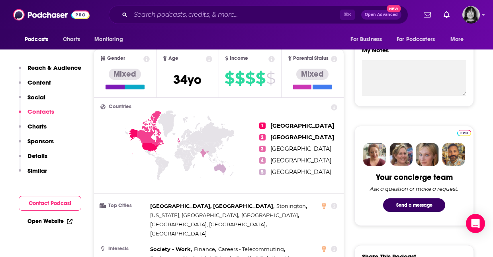
scroll to position [0, 0]
